Goal: Information Seeking & Learning: Learn about a topic

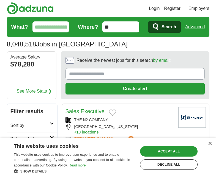
drag, startPoint x: 0, startPoint y: 0, endPoint x: 179, endPoint y: 61, distance: 189.5
click at [179, 61] on label "Receive the newest jobs for this search by email :" at bounding box center [135, 60] width 139 height 9
click at [179, 68] on input "Receive the newest jobs for this search by email :" at bounding box center [135, 74] width 139 height 12
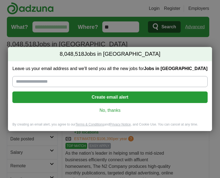
click at [112, 110] on link "No, thanks" at bounding box center [110, 111] width 186 height 6
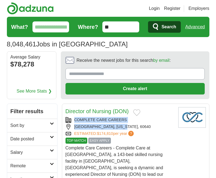
drag, startPoint x: 139, startPoint y: 130, endPoint x: 142, endPoint y: 105, distance: 24.7
click at [142, 105] on article "Director of Nursing (DON) COMPLETE CARE CAREERS [GEOGRAPHIC_DATA], [US_STATE], …" at bounding box center [136, 148] width 148 height 89
